Goal: Information Seeking & Learning: Learn about a topic

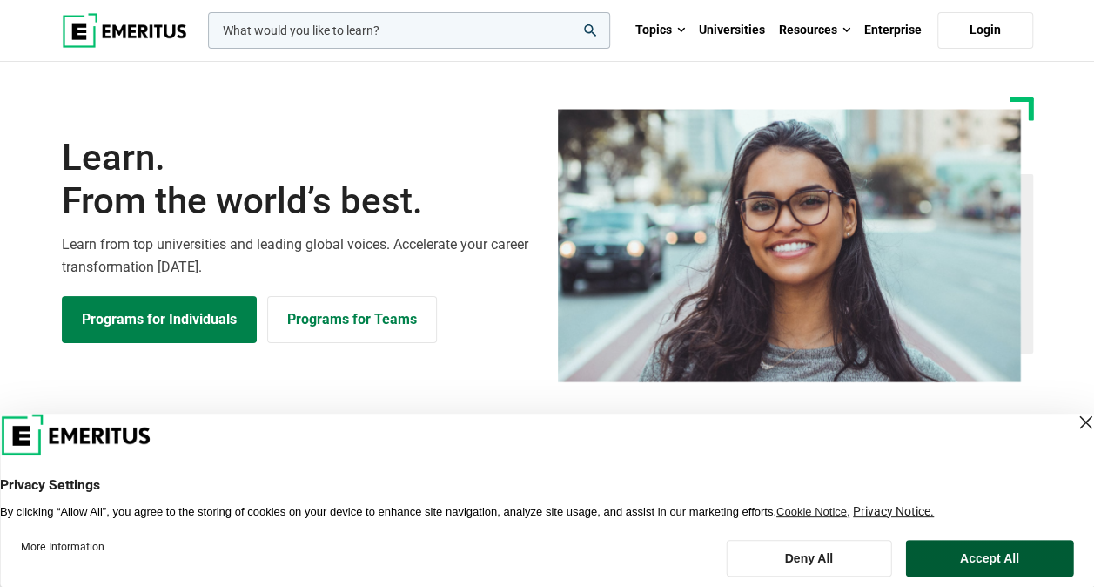
click at [997, 550] on button "Accept All" at bounding box center [990, 558] width 168 height 37
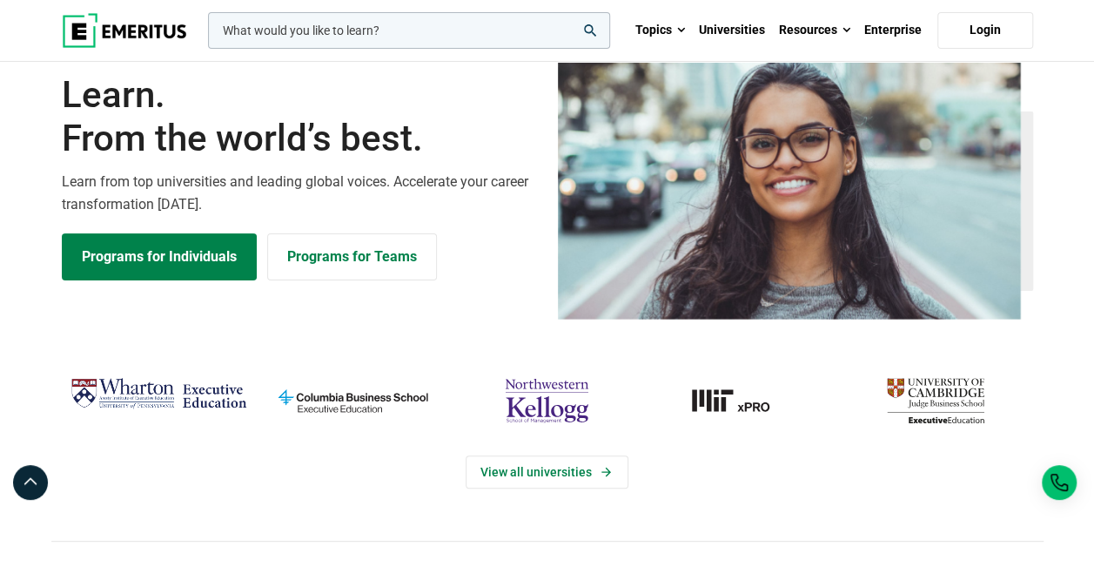
scroll to position [87, 0]
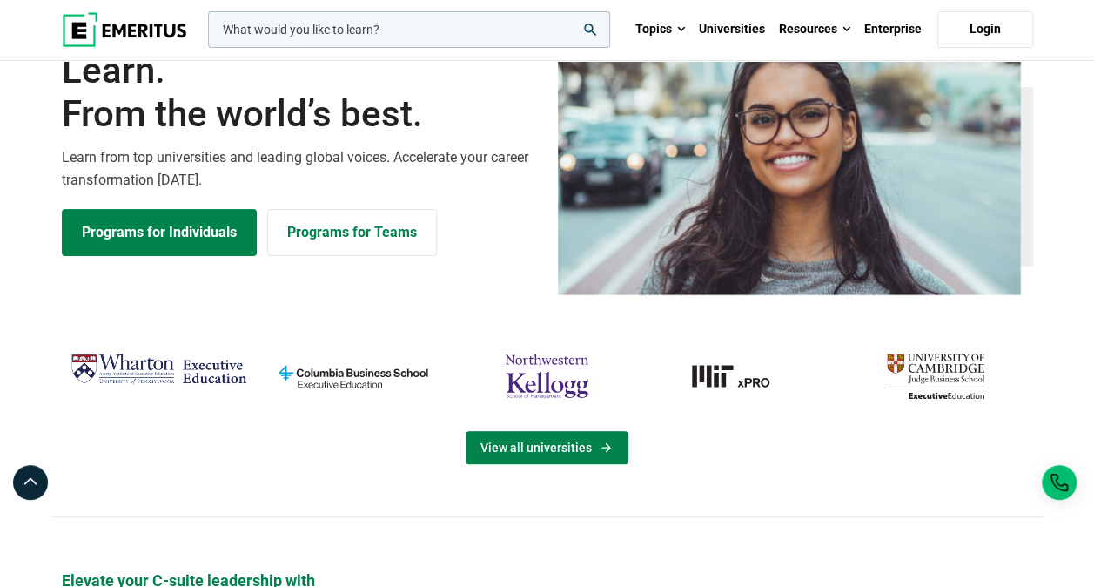
click at [592, 440] on link "View all universities" at bounding box center [547, 447] width 163 height 33
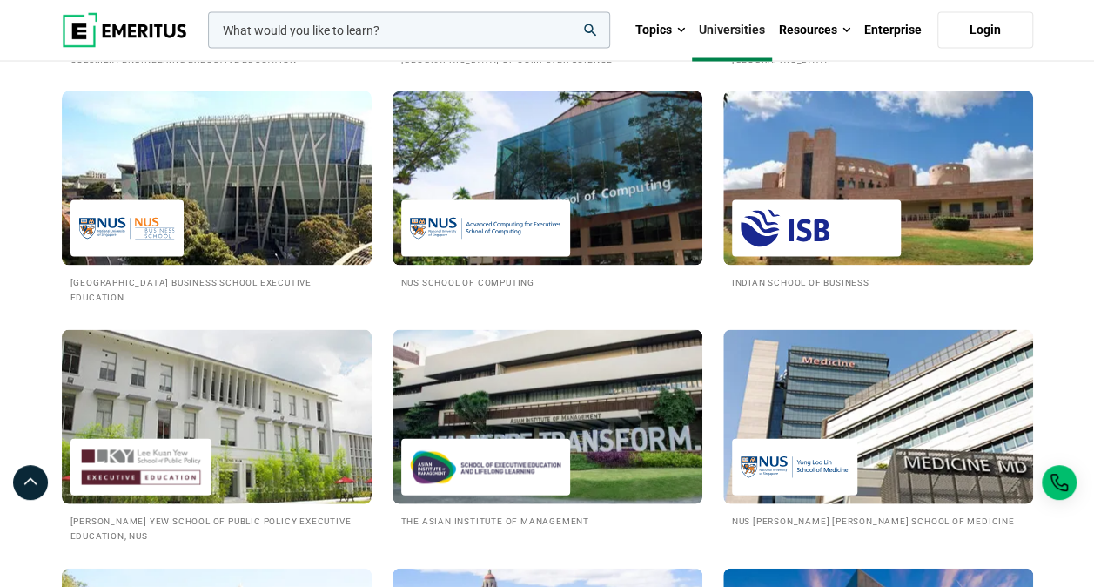
scroll to position [1654, 0]
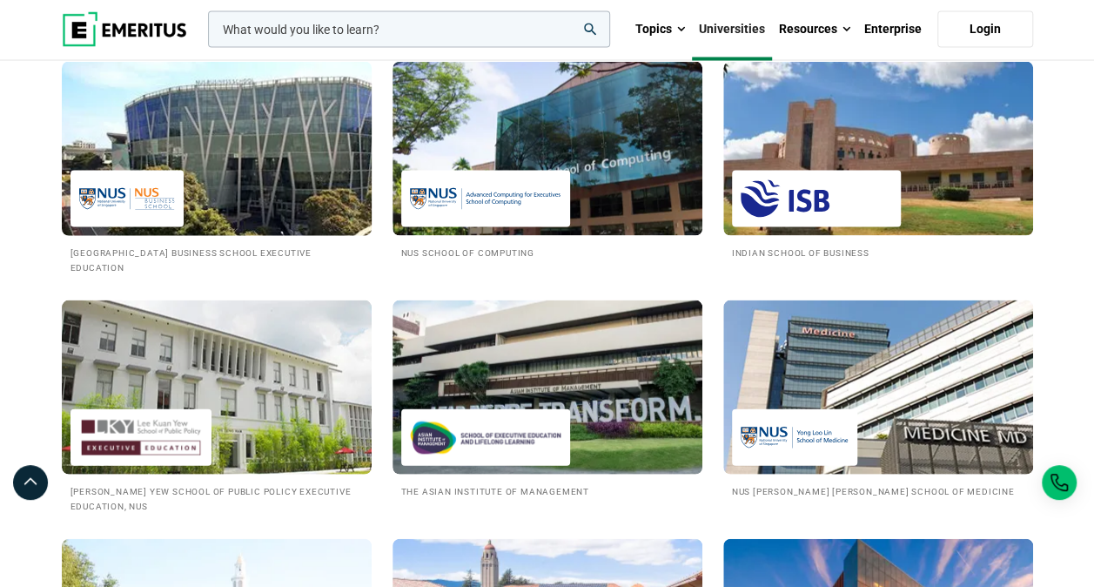
click at [209, 207] on img at bounding box center [216, 148] width 341 height 191
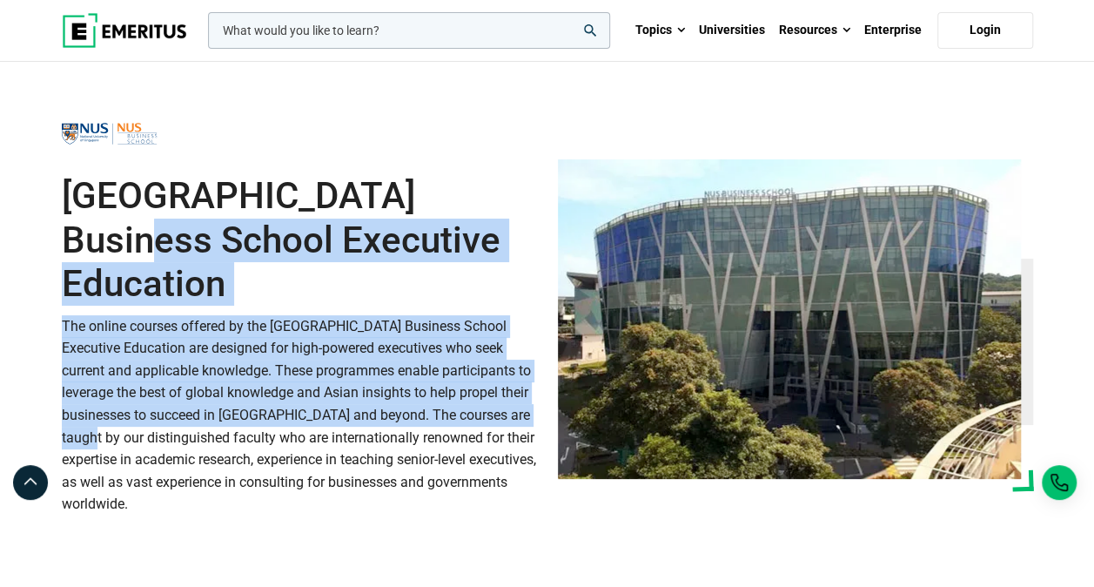
drag, startPoint x: 293, startPoint y: 188, endPoint x: 486, endPoint y: 404, distance: 289.1
click at [486, 404] on div "National University of Singapore Business School Executive Education The online…" at bounding box center [299, 325] width 496 height 423
drag, startPoint x: 486, startPoint y: 404, endPoint x: 567, endPoint y: 176, distance: 242.3
click at [486, 404] on p "The online courses offered by the National University of Singapore Business Sch…" at bounding box center [299, 415] width 475 height 200
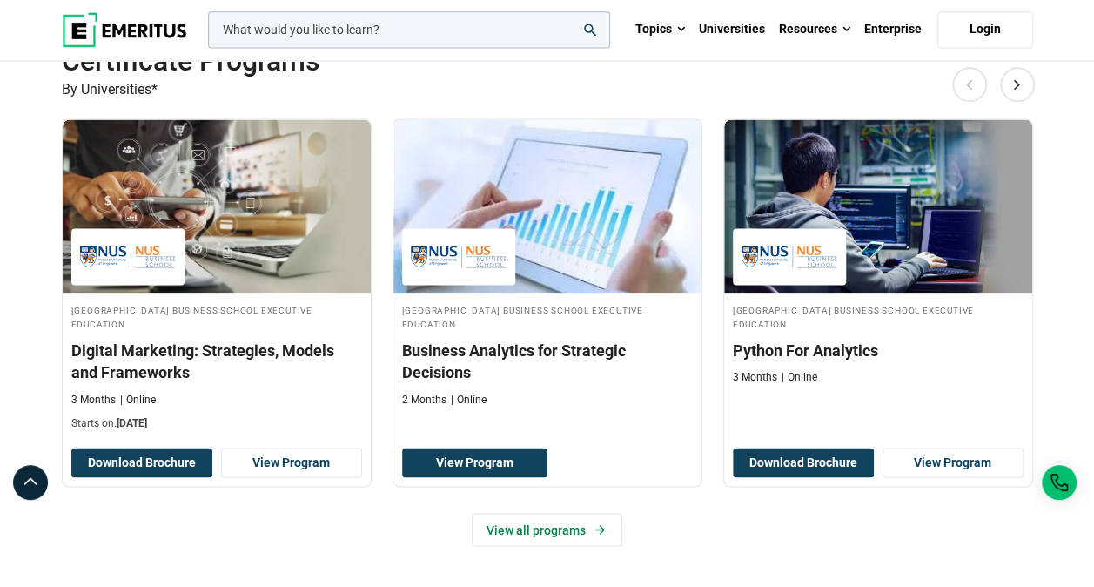
scroll to position [1219, 0]
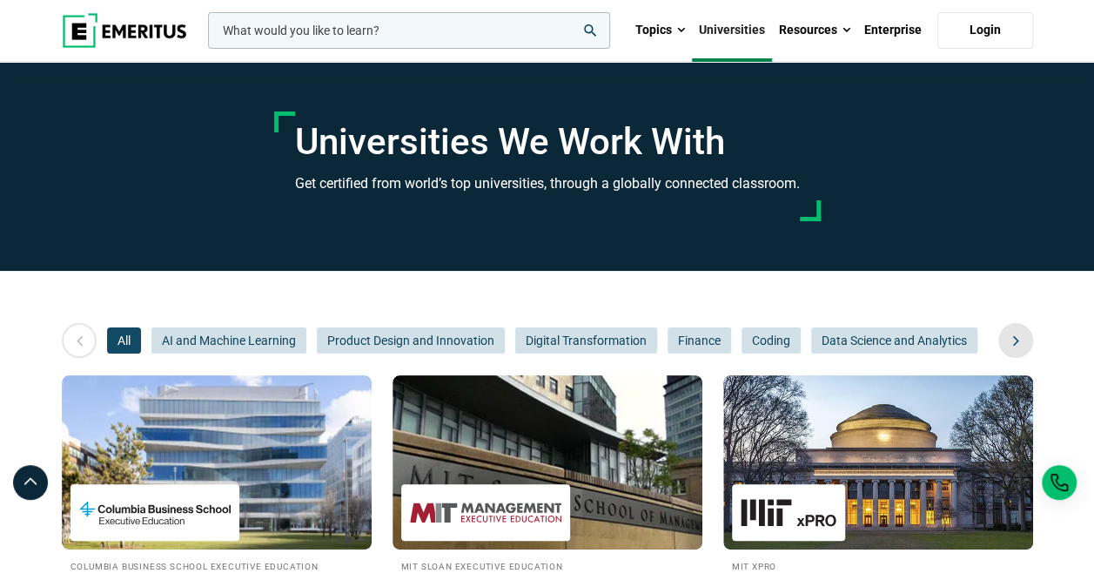
click at [1024, 344] on icon at bounding box center [1016, 340] width 30 height 31
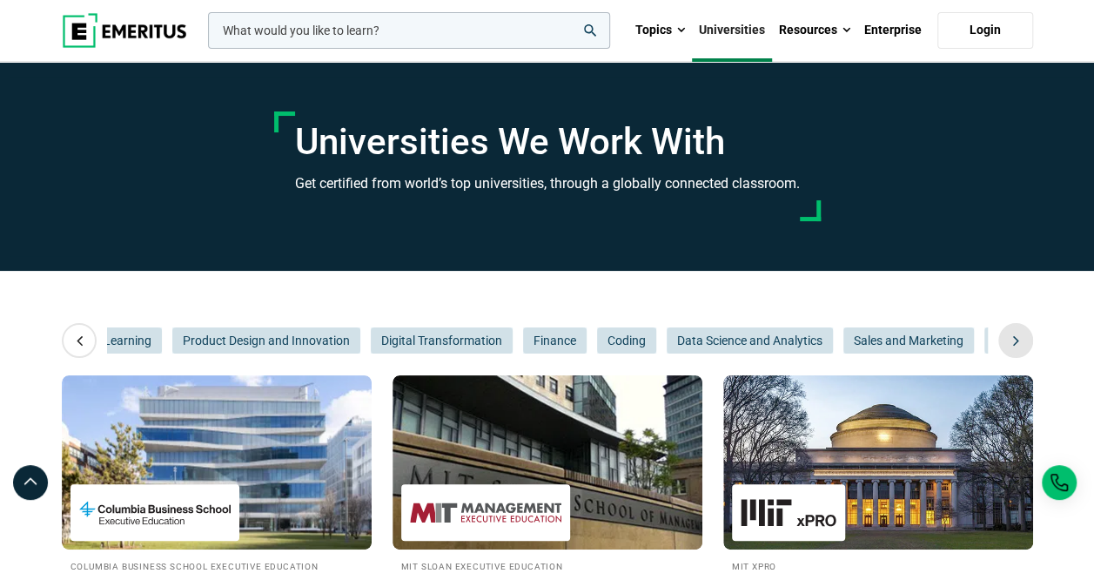
scroll to position [0, 261]
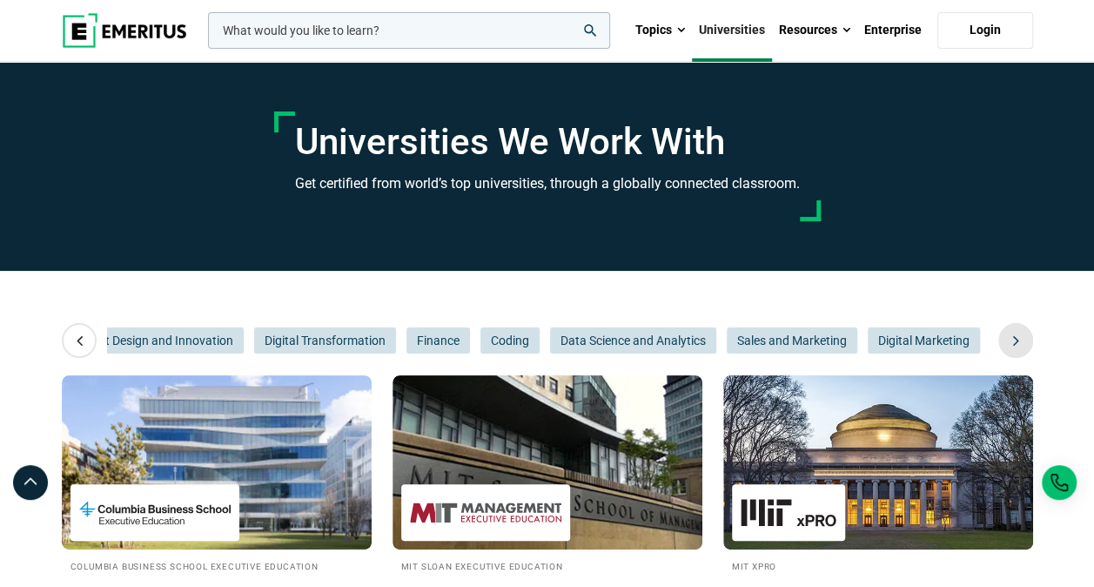
click at [1024, 344] on icon at bounding box center [1016, 340] width 30 height 31
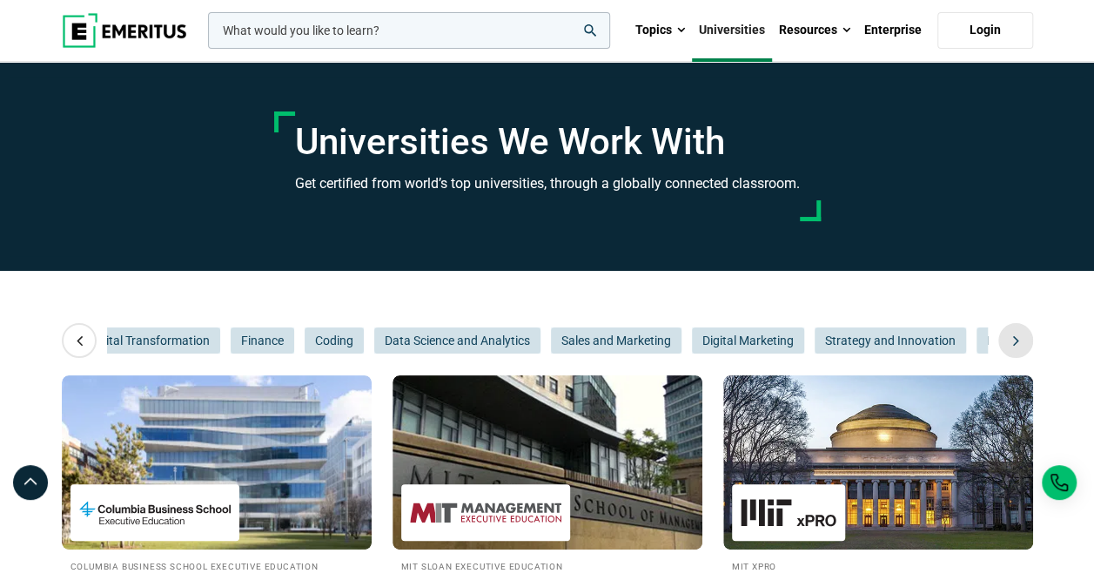
scroll to position [0, 522]
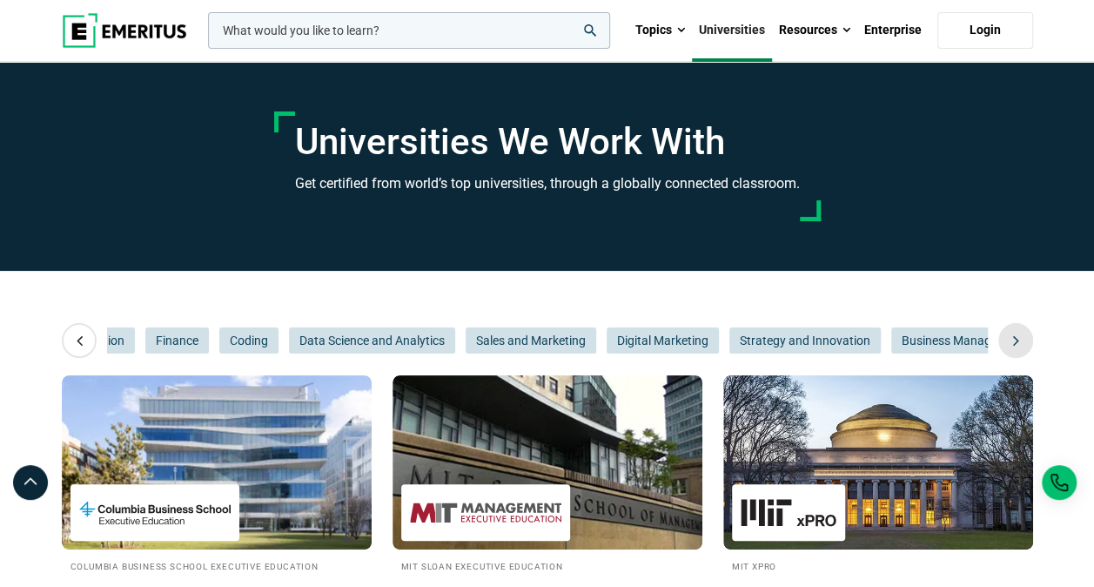
click at [1019, 343] on icon at bounding box center [1016, 340] width 30 height 31
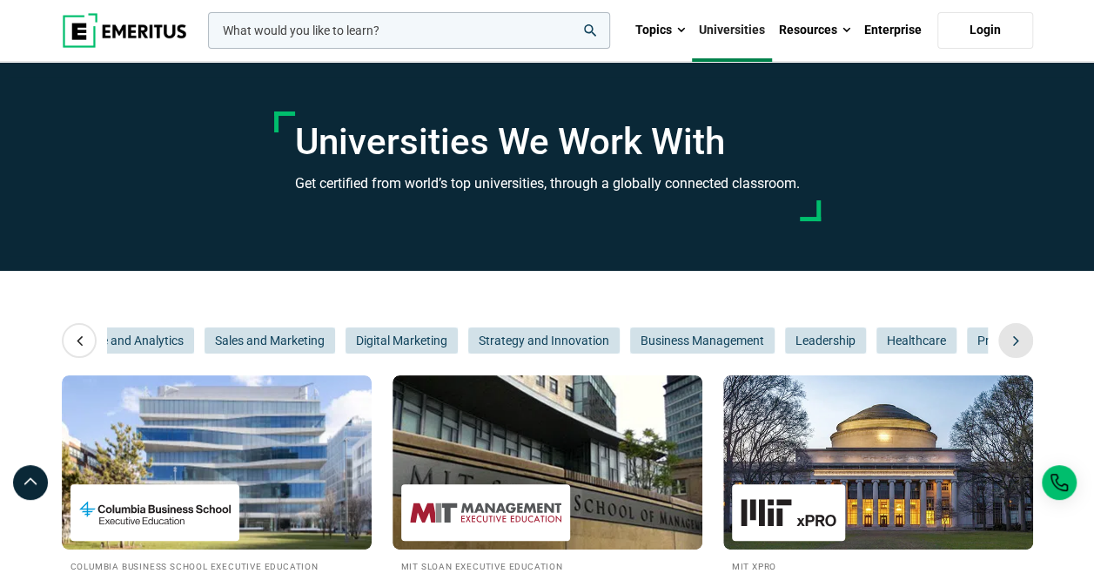
click at [1019, 343] on icon at bounding box center [1016, 340] width 30 height 31
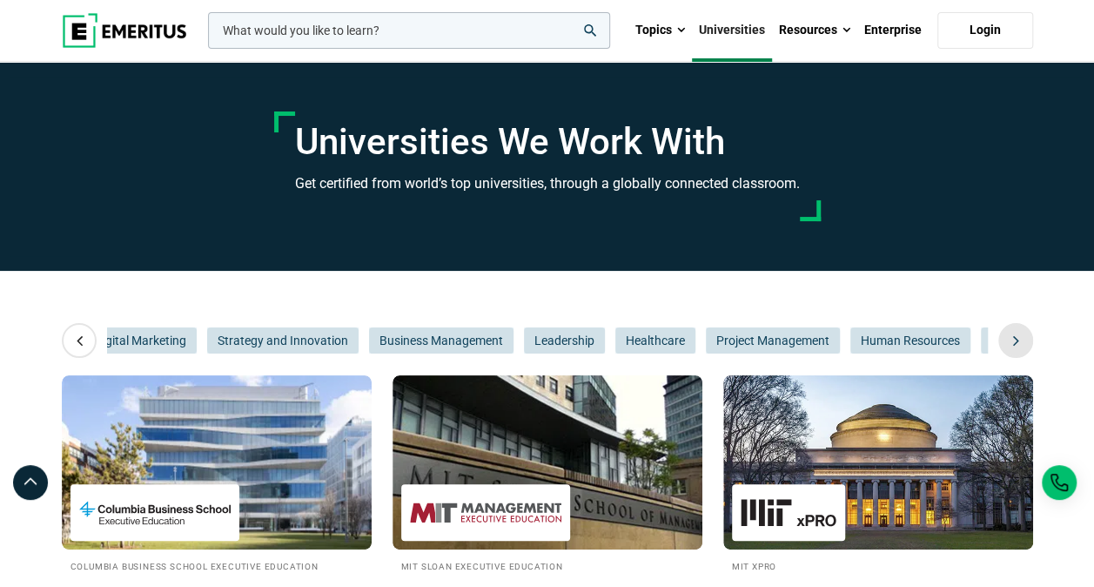
click at [1019, 343] on icon at bounding box center [1016, 340] width 30 height 31
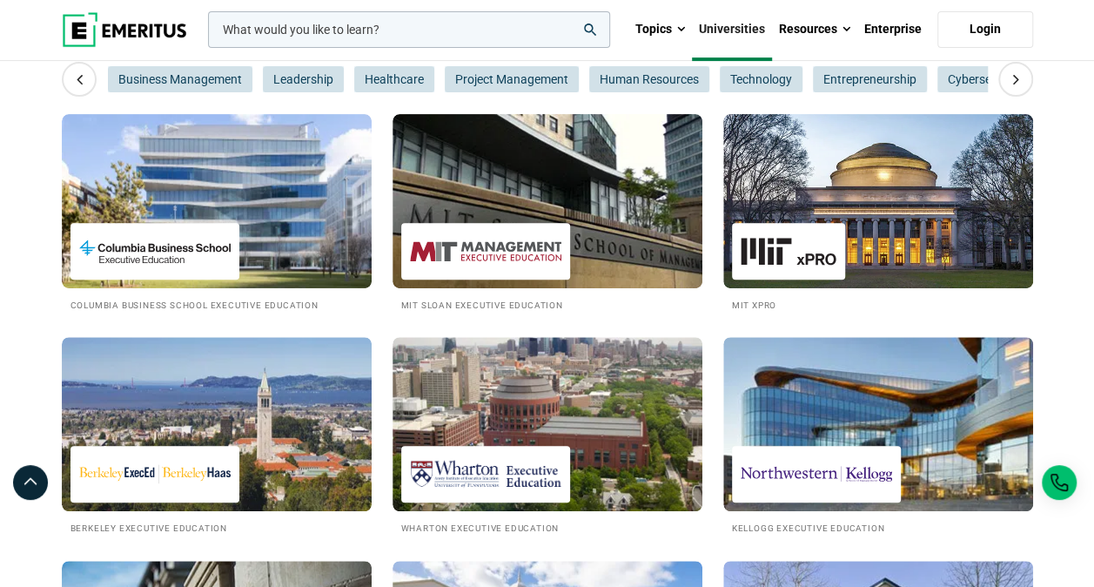
scroll to position [0, 0]
